Goal: Information Seeking & Learning: Learn about a topic

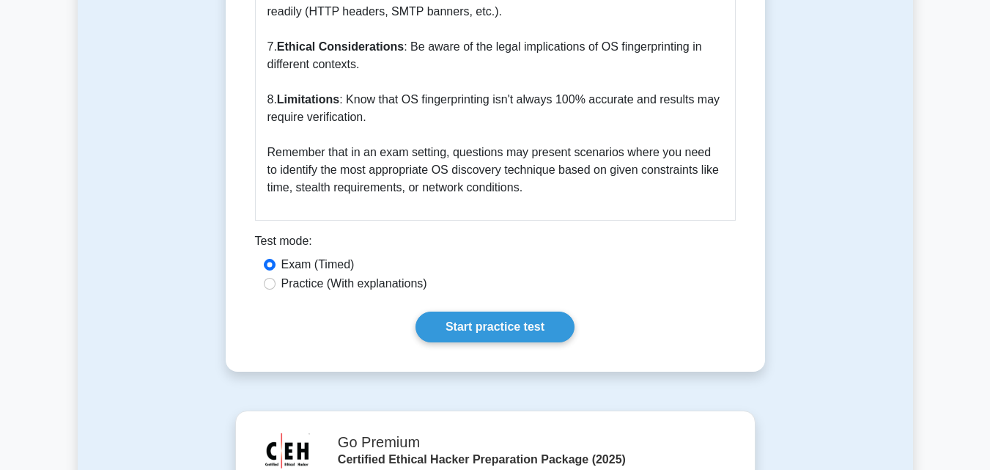
scroll to position [2499, 0]
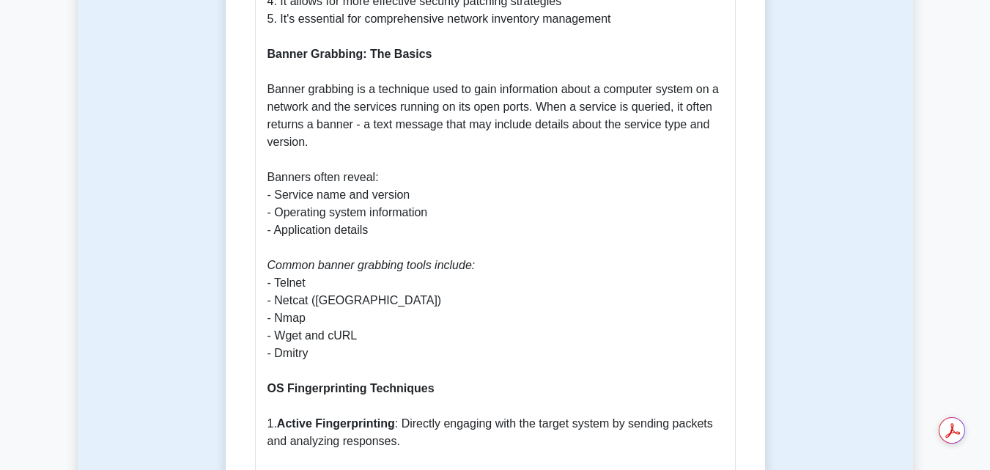
scroll to position [1090, 0]
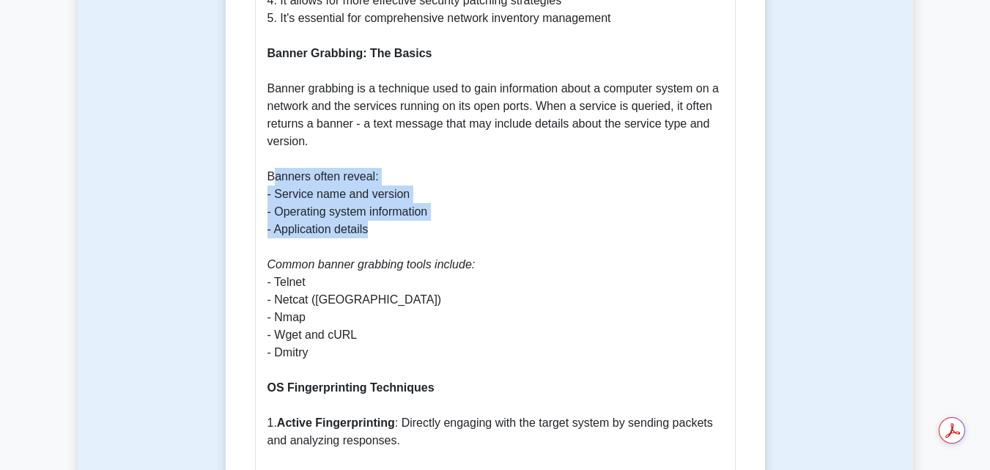
drag, startPoint x: 271, startPoint y: 167, endPoint x: 371, endPoint y: 212, distance: 109.5
drag, startPoint x: 278, startPoint y: 177, endPoint x: 374, endPoint y: 215, distance: 104.2
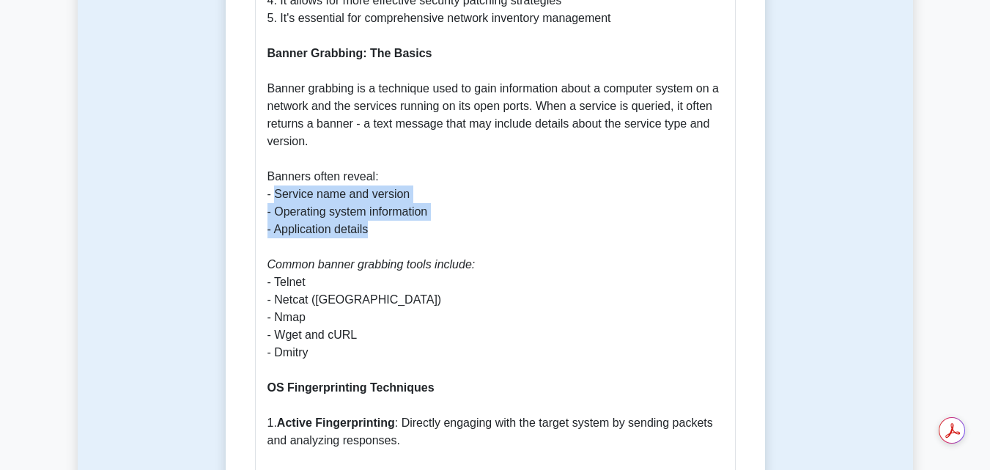
copy p "Service name and version - Operating system information - Application details"
